Goal: Transaction & Acquisition: Purchase product/service

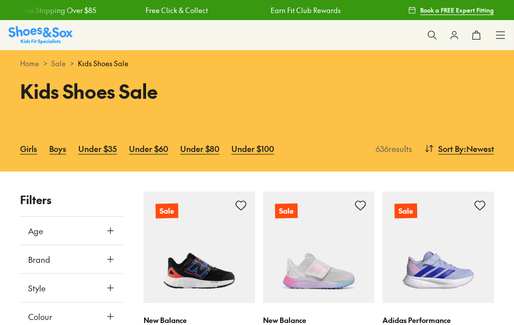
click at [58, 157] on link "Boys" at bounding box center [57, 148] width 17 height 22
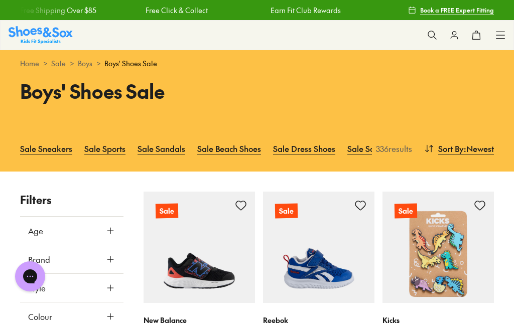
click at [110, 234] on use at bounding box center [110, 231] width 6 height 6
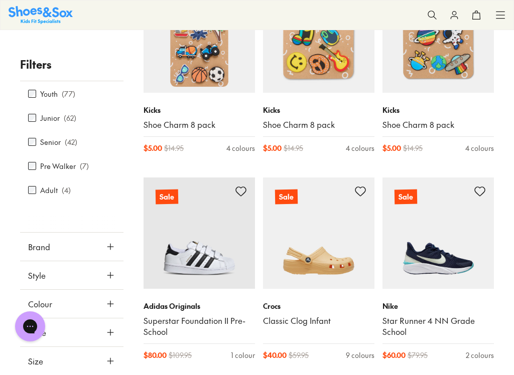
scroll to position [50, 0]
click at [109, 325] on icon at bounding box center [110, 361] width 10 height 10
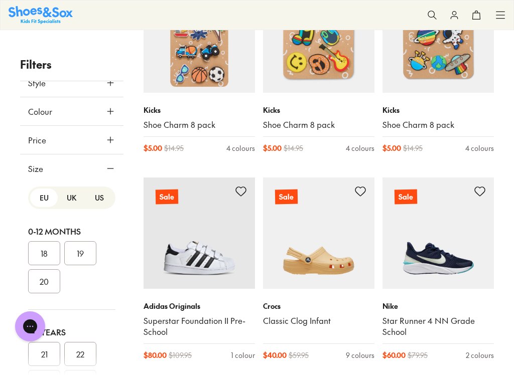
scroll to position [242, 0]
click at [102, 200] on button "US" at bounding box center [100, 198] width 28 height 19
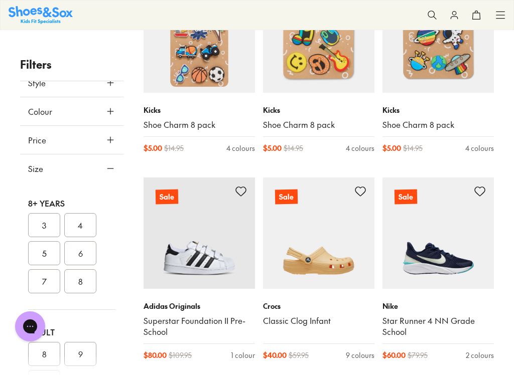
scroll to position [384, 0]
click at [89, 226] on button "4" at bounding box center [80, 228] width 32 height 24
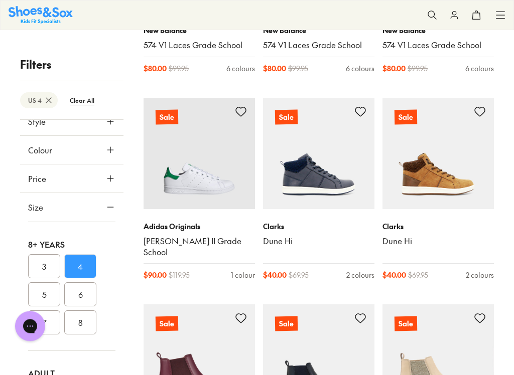
scroll to position [735, 0]
